Goal: Information Seeking & Learning: Check status

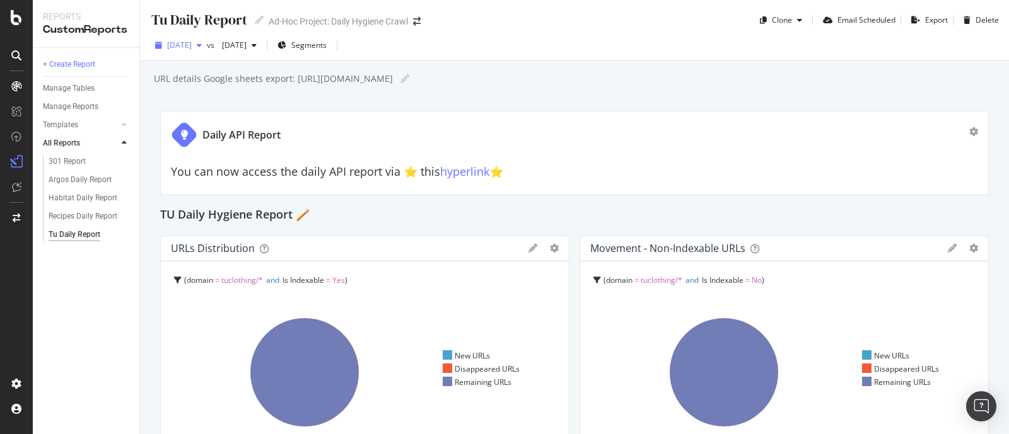
click at [207, 49] on div "button" at bounding box center [199, 46] width 15 height 8
click at [80, 335] on div "+ Create Report Manage Tables Manage Reports Templates AI Bots in Search Busine…" at bounding box center [86, 241] width 107 height 387
click at [73, 332] on div "+ Create Report Manage Tables Manage Reports Templates AI Bots in Search Busine…" at bounding box center [86, 241] width 107 height 387
click at [80, 181] on div "Argos Daily Report" at bounding box center [80, 179] width 63 height 13
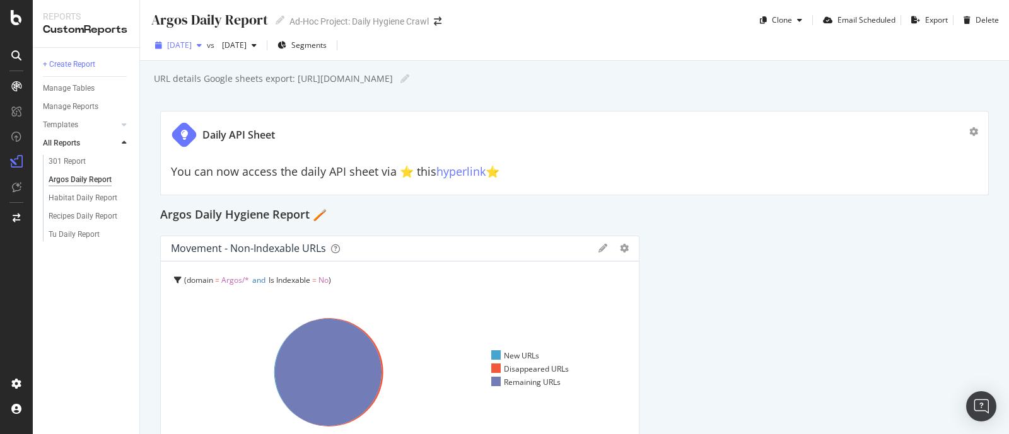
click at [192, 44] on span "[DATE]" at bounding box center [179, 45] width 25 height 11
click at [207, 42] on div "button" at bounding box center [199, 46] width 15 height 8
click at [192, 47] on span "[DATE]" at bounding box center [179, 45] width 25 height 11
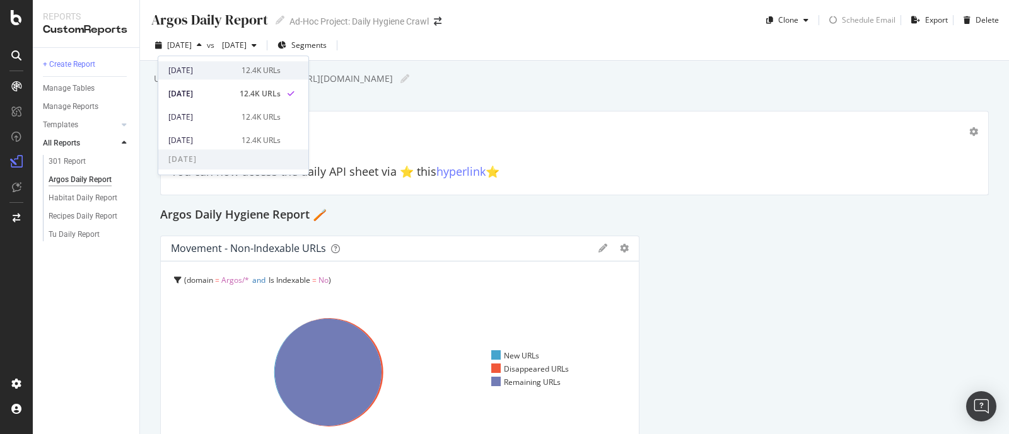
click at [213, 71] on div "2025 Sep. 4th" at bounding box center [201, 70] width 66 height 11
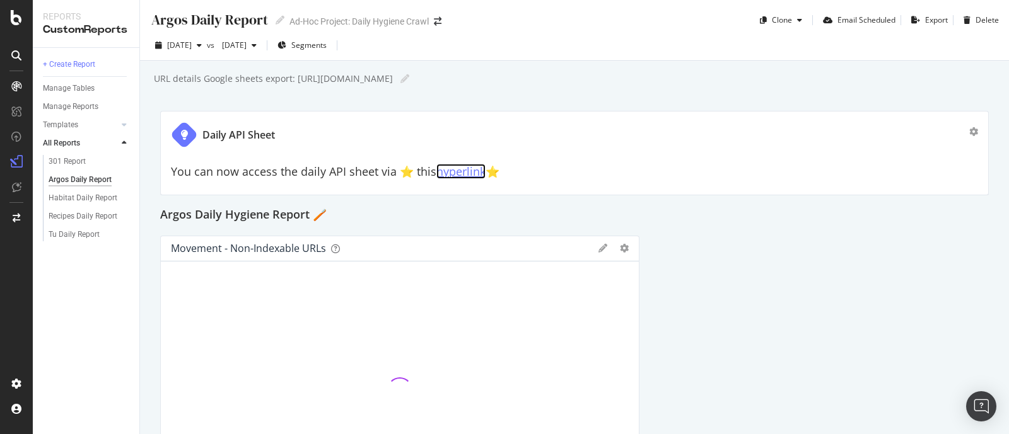
click at [458, 177] on link "hyperlink" at bounding box center [460, 171] width 49 height 15
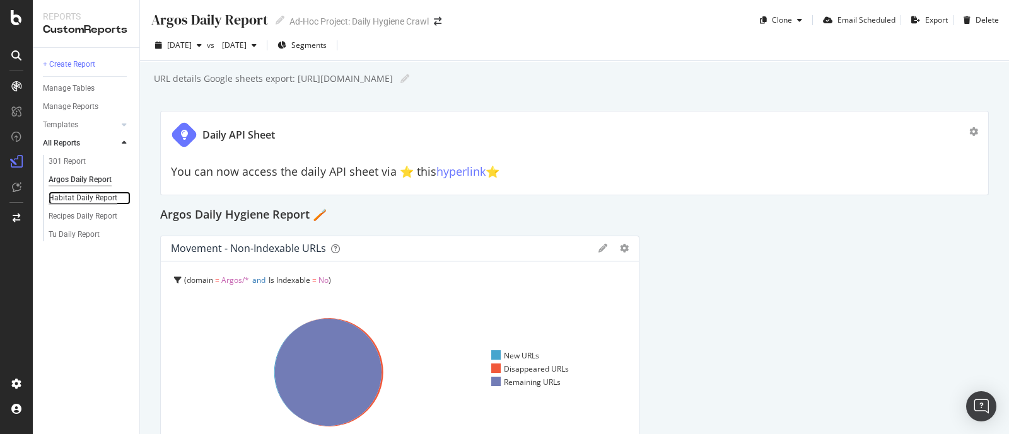
click at [84, 195] on div "Habitat Daily Report" at bounding box center [83, 198] width 69 height 13
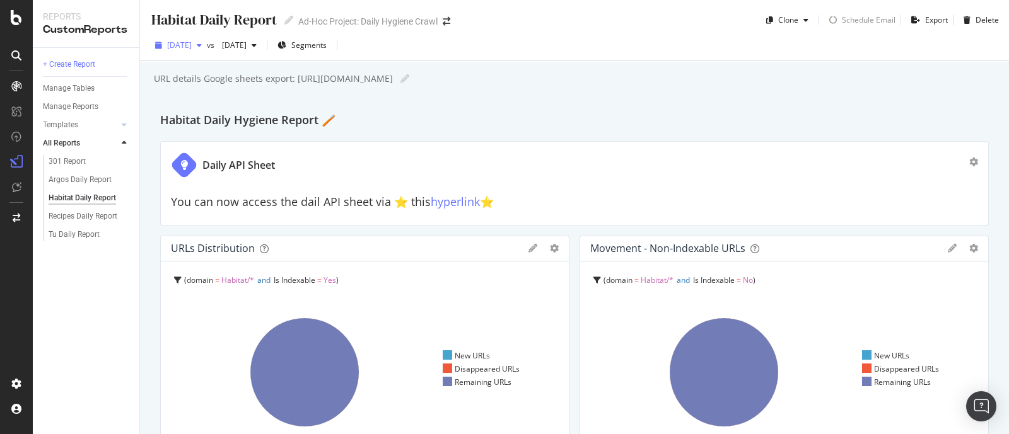
click at [192, 45] on span "[DATE]" at bounding box center [179, 45] width 25 height 11
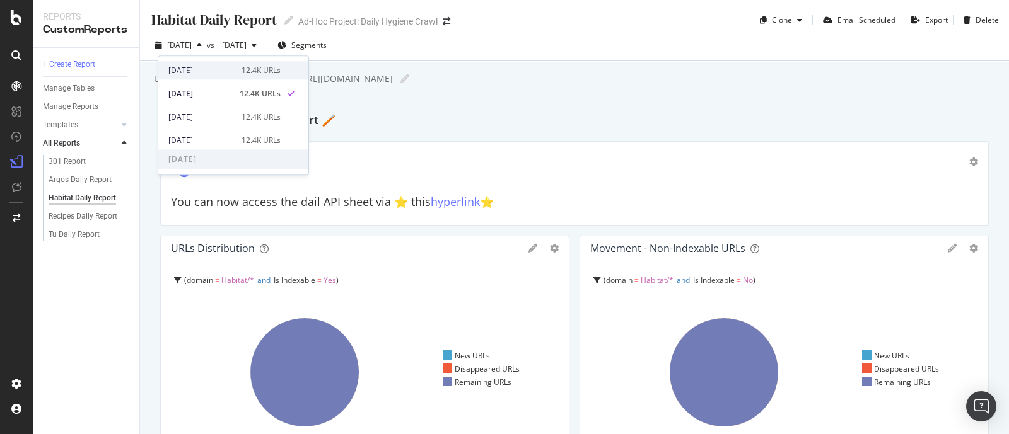
click at [217, 77] on div "2025 Sep. 4th 12.4K URLs" at bounding box center [233, 70] width 150 height 18
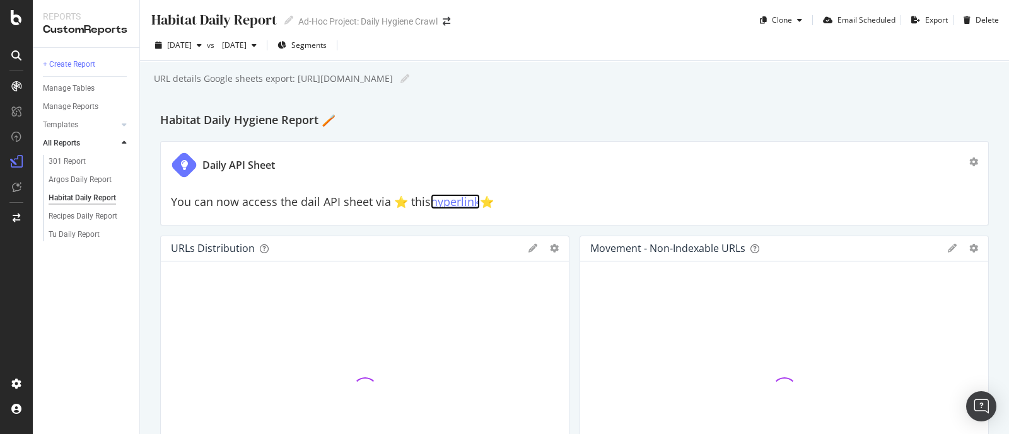
click at [444, 202] on link "hyperlink" at bounding box center [455, 201] width 49 height 15
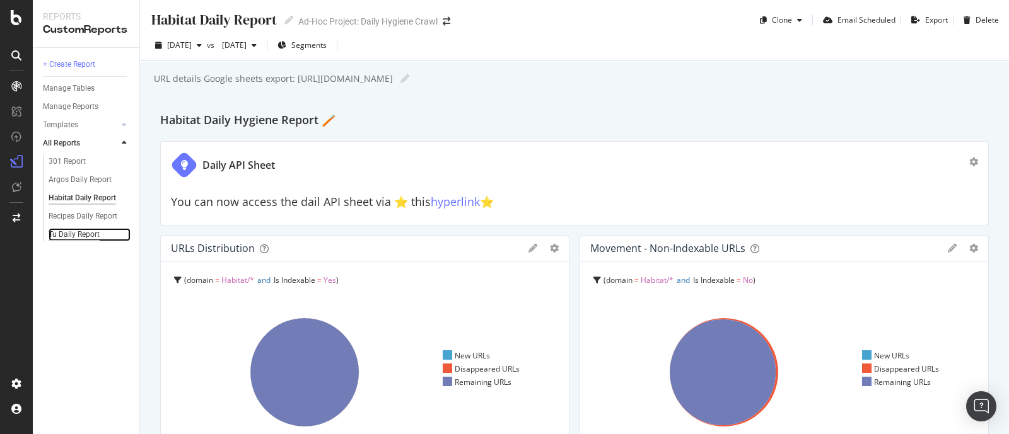
click at [52, 233] on div "Tu Daily Report" at bounding box center [74, 234] width 51 height 13
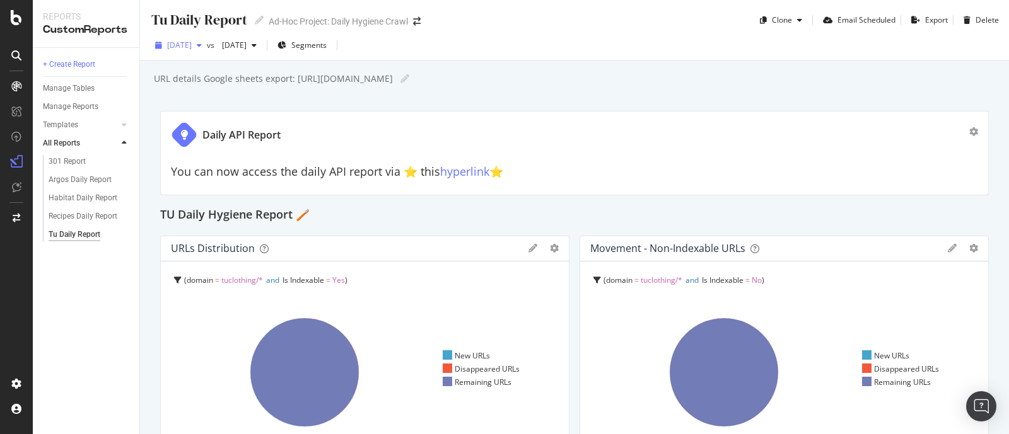
click at [207, 49] on div "[DATE]" at bounding box center [178, 45] width 57 height 19
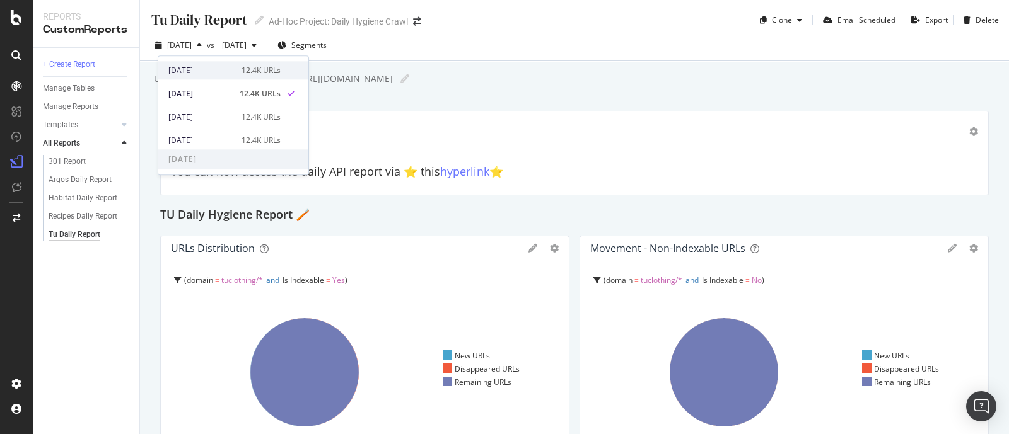
click at [214, 63] on div "2025 Sep. 4th 12.4K URLs" at bounding box center [233, 70] width 150 height 18
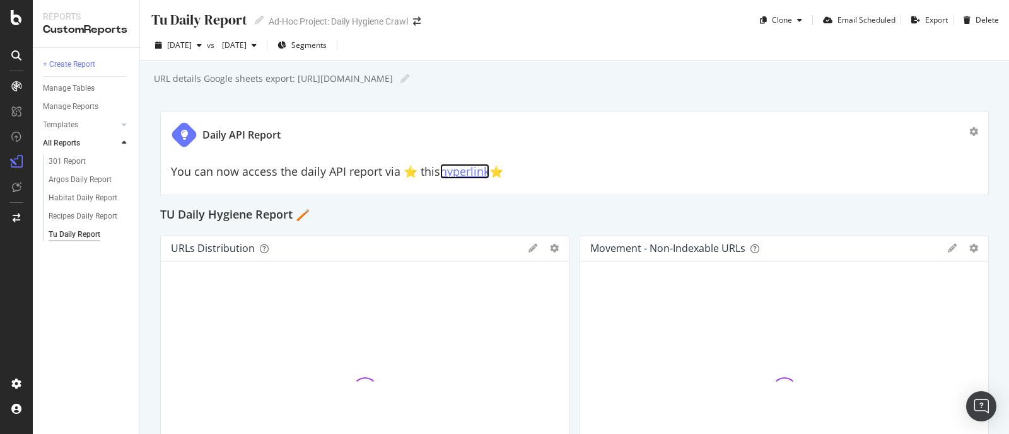
click at [470, 169] on link "hyperlink" at bounding box center [464, 171] width 49 height 15
